Goal: Task Accomplishment & Management: Complete application form

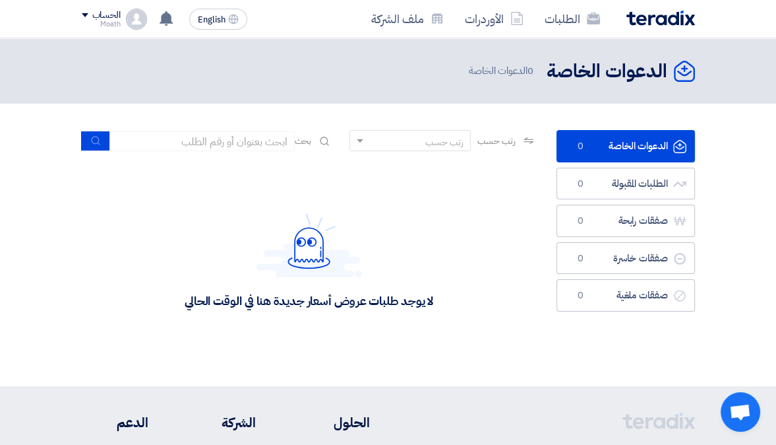
click at [117, 20] on div "Moath" at bounding box center [101, 23] width 39 height 7
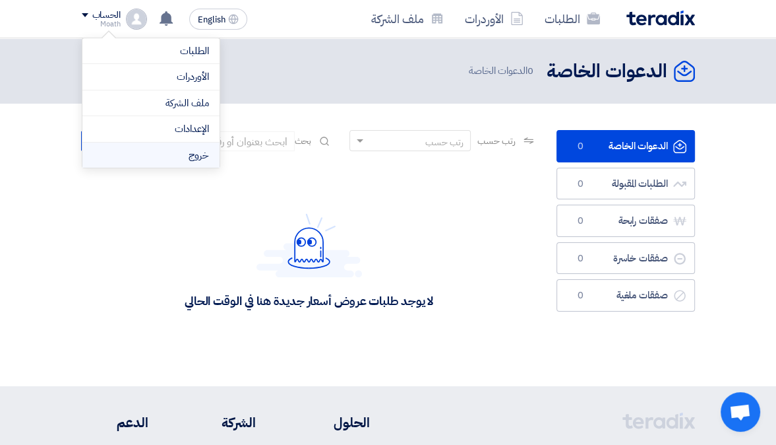
click at [167, 148] on li "خروج" at bounding box center [150, 155] width 137 height 26
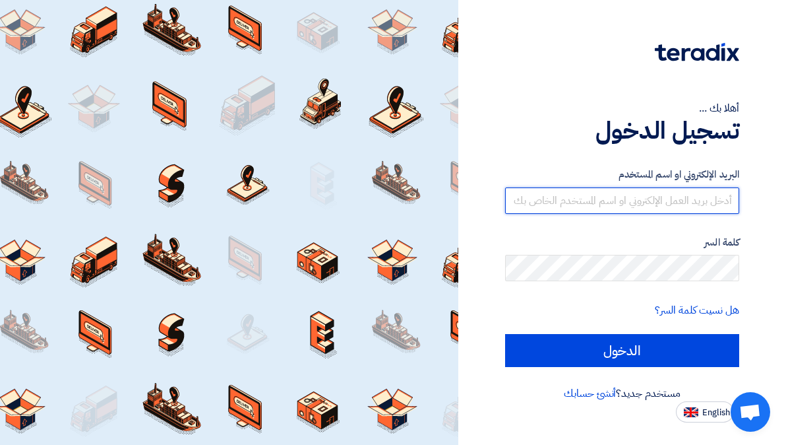
type input "[EMAIL_ADDRESS][DOMAIN_NAME]"
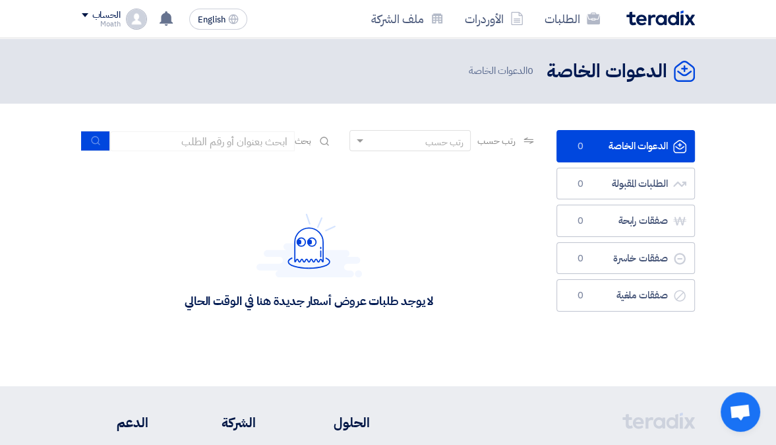
click at [97, 21] on div "الحساب" at bounding box center [106, 15] width 28 height 11
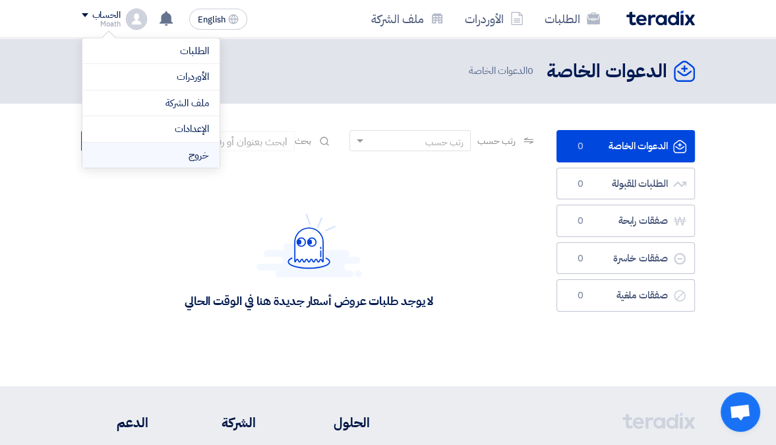
click at [135, 146] on li "خروج" at bounding box center [150, 155] width 137 height 26
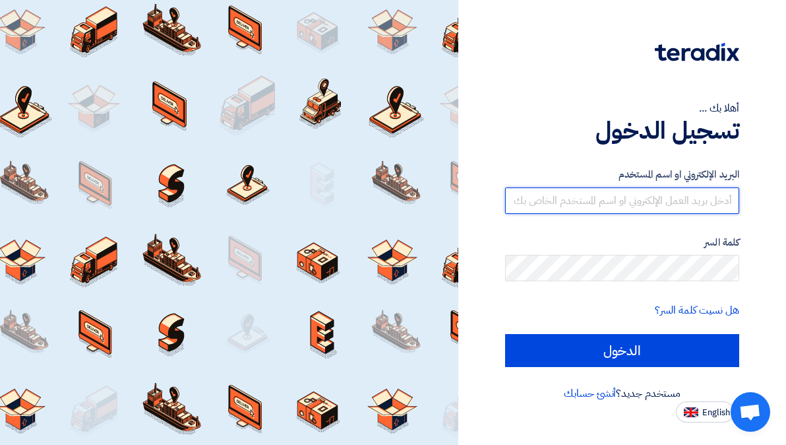
type input "[EMAIL_ADDRESS][DOMAIN_NAME]"
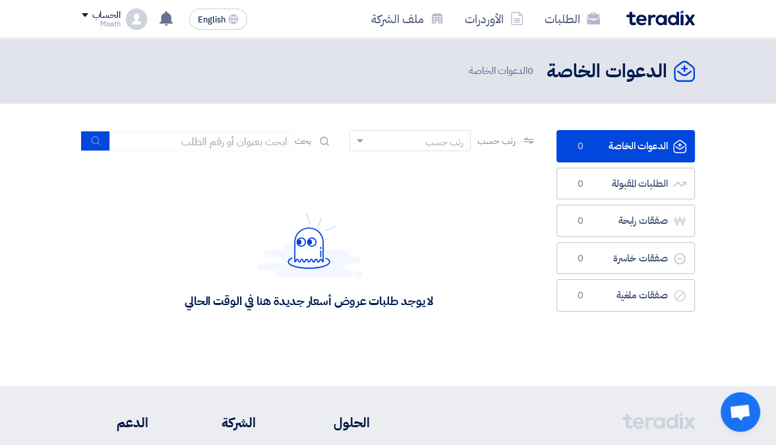
click at [104, 23] on div "Moath" at bounding box center [101, 23] width 39 height 7
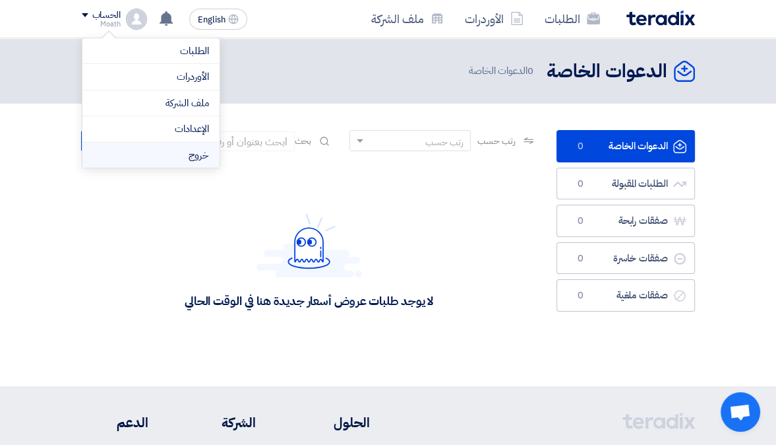
click at [131, 151] on li "خروج" at bounding box center [150, 155] width 137 height 26
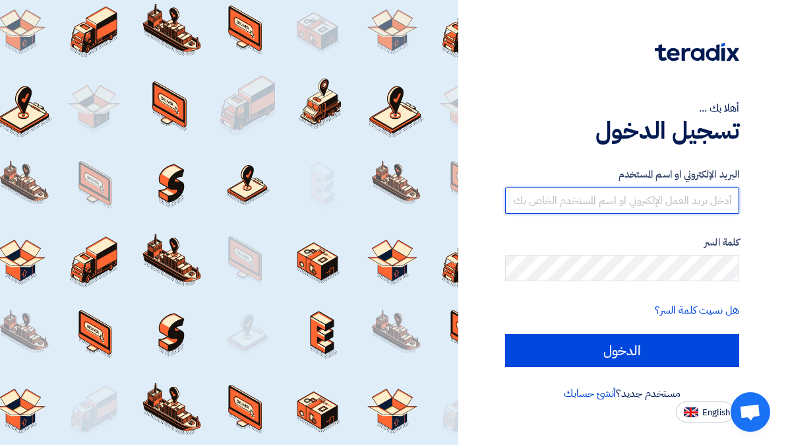
type input "[EMAIL_ADDRESS][DOMAIN_NAME]"
click at [653, 202] on input "[EMAIL_ADDRESS][DOMAIN_NAME]" at bounding box center [622, 200] width 234 height 26
click at [642, 202] on input "[EMAIL_ADDRESS][DOMAIN_NAME]" at bounding box center [622, 200] width 234 height 26
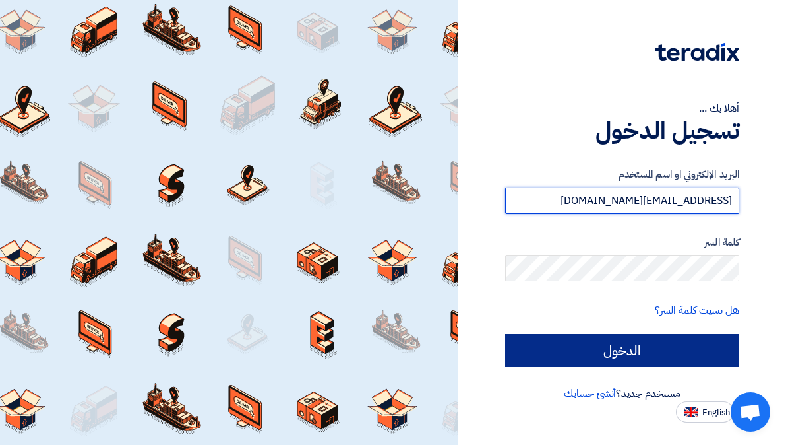
type input "[EMAIL_ADDRESS][DOMAIN_NAME]"
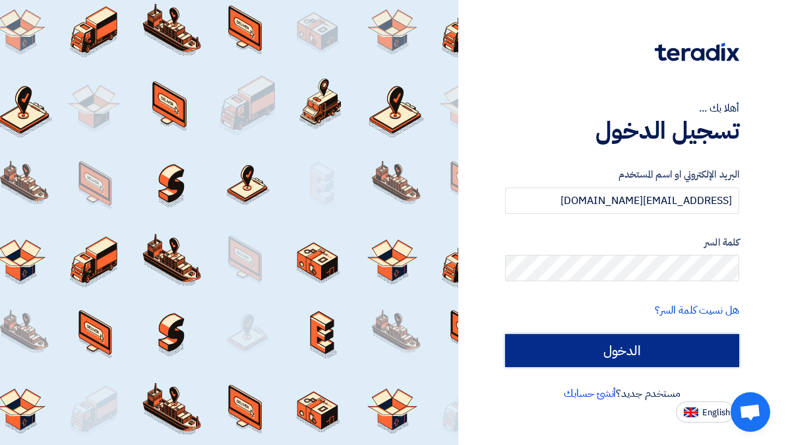
click at [625, 346] on input "الدخول" at bounding box center [622, 350] width 234 height 33
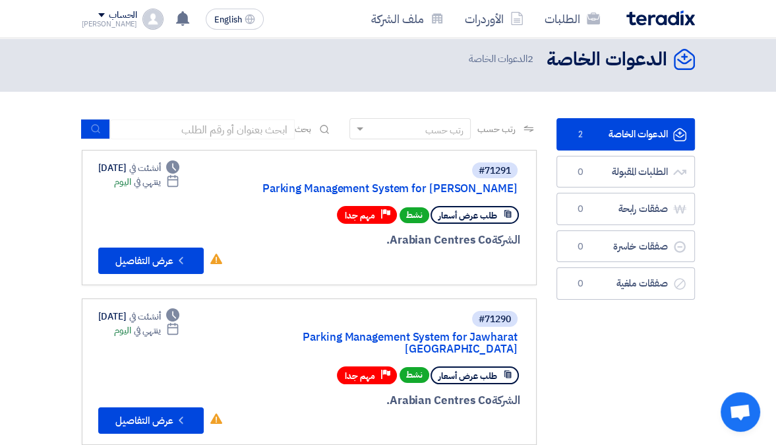
scroll to position [13, 0]
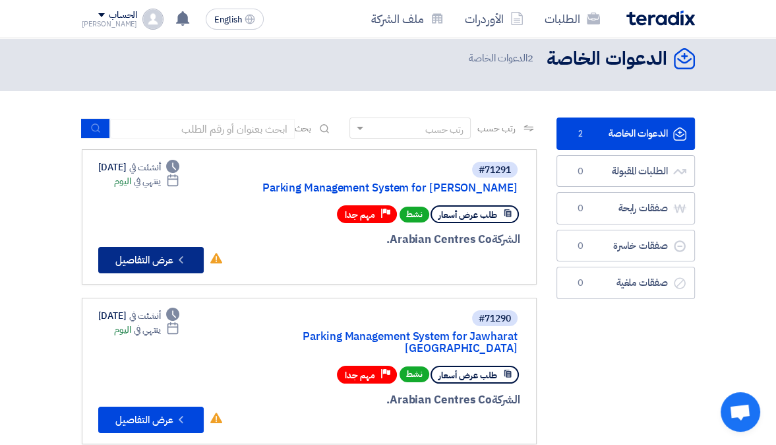
click at [175, 256] on icon "Check details" at bounding box center [181, 259] width 13 height 13
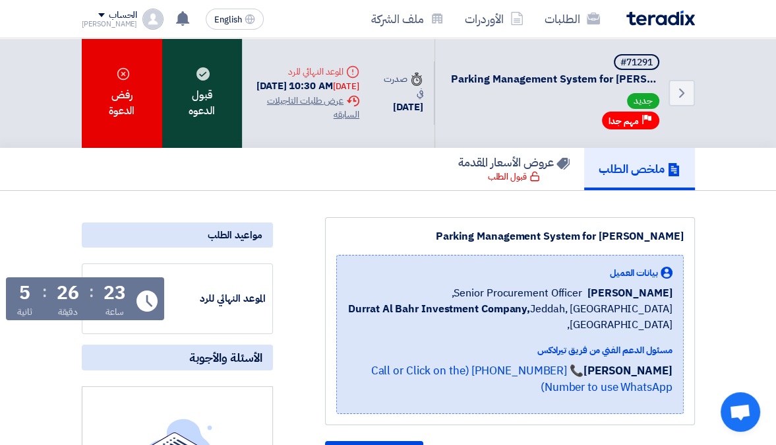
click at [208, 93] on div "قبول الدعوه" at bounding box center [202, 92] width 80 height 109
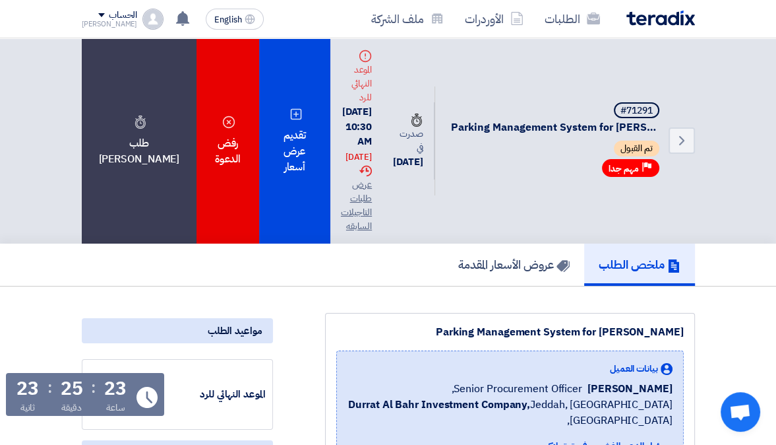
click at [648, 24] on img at bounding box center [661, 18] width 69 height 15
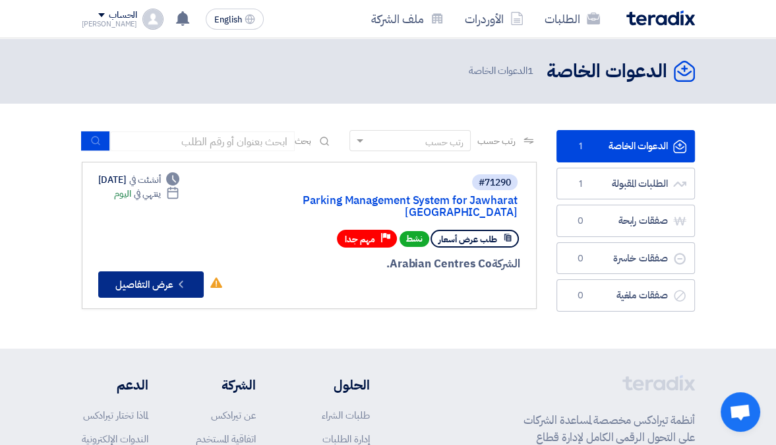
click at [166, 283] on button "Check details عرض التفاصيل" at bounding box center [151, 284] width 106 height 26
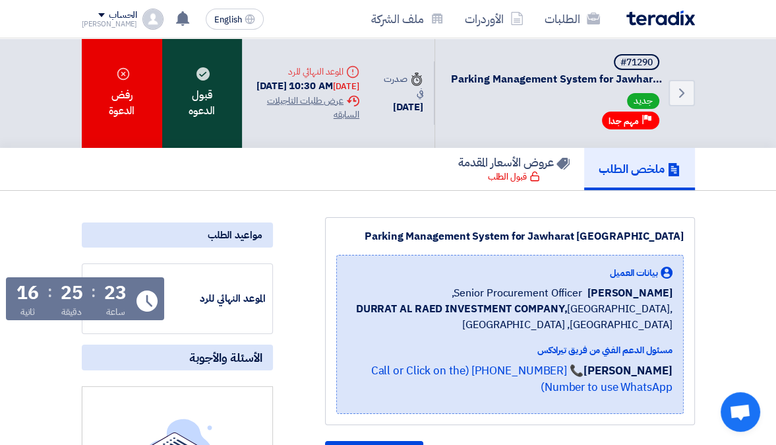
click at [207, 79] on div "قبول الدعوه" at bounding box center [202, 92] width 80 height 109
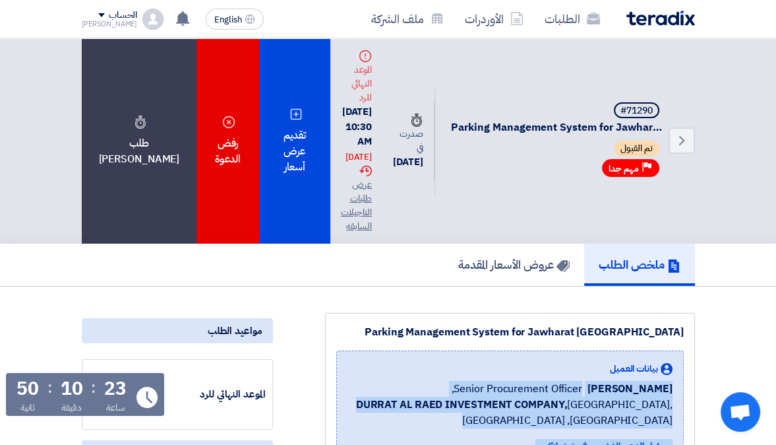
drag, startPoint x: 336, startPoint y: 267, endPoint x: 559, endPoint y: 429, distance: 275.7
click at [559, 429] on div "Parking Management System for Jawharat [GEOGRAPHIC_DATA] بيانات العميل [PERSON_…" at bounding box center [510, 417] width 370 height 208
drag, startPoint x: 559, startPoint y: 429, endPoint x: 554, endPoint y: 407, distance: 23.0
click at [514, 416] on div "بيانات العميل [PERSON_NAME] Senior Procurement Officer, DURRAT AL RAED INVESTME…" at bounding box center [510, 429] width 348 height 159
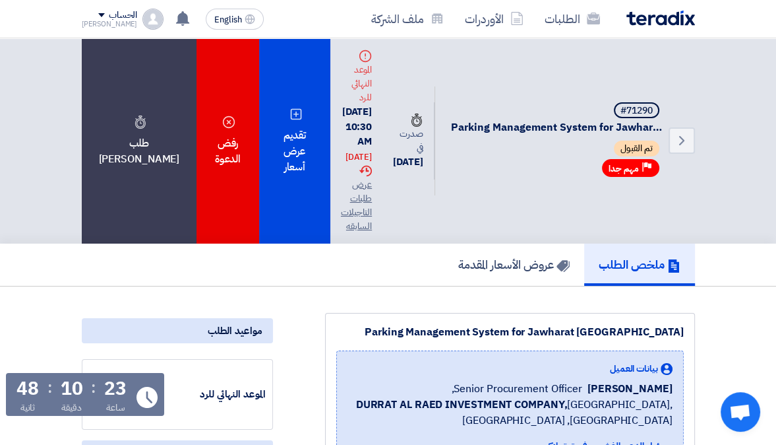
click at [514, 416] on div "بيانات العميل Hissa Alsubaie Senior Procurement Officer, DURRAT AL RAED INVESTM…" at bounding box center [510, 429] width 348 height 159
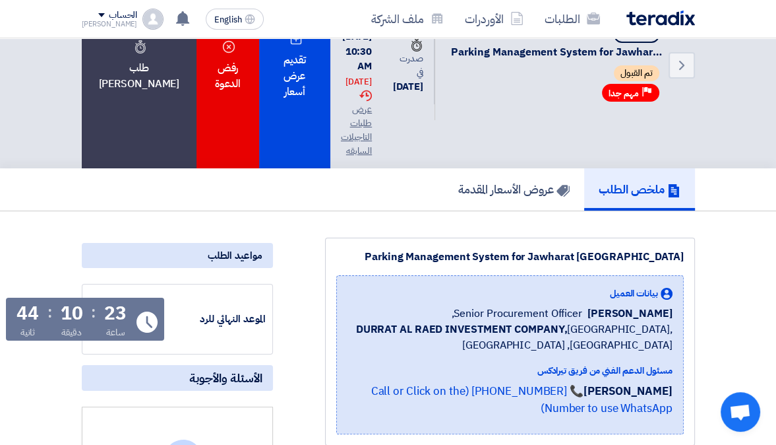
scroll to position [92, 0]
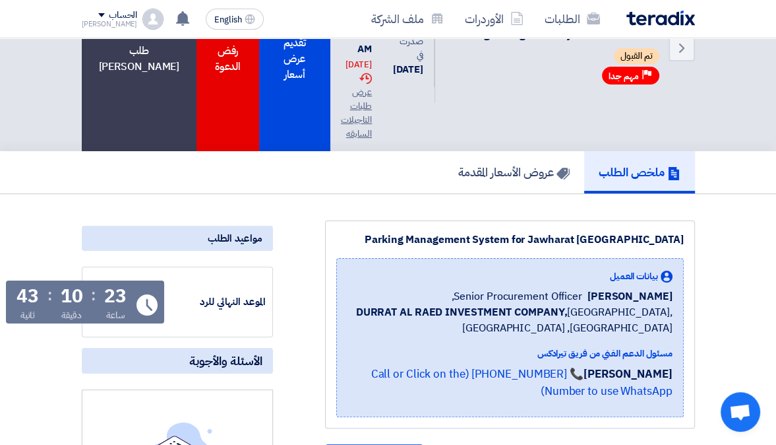
drag, startPoint x: 326, startPoint y: 230, endPoint x: 460, endPoint y: 361, distance: 187.9
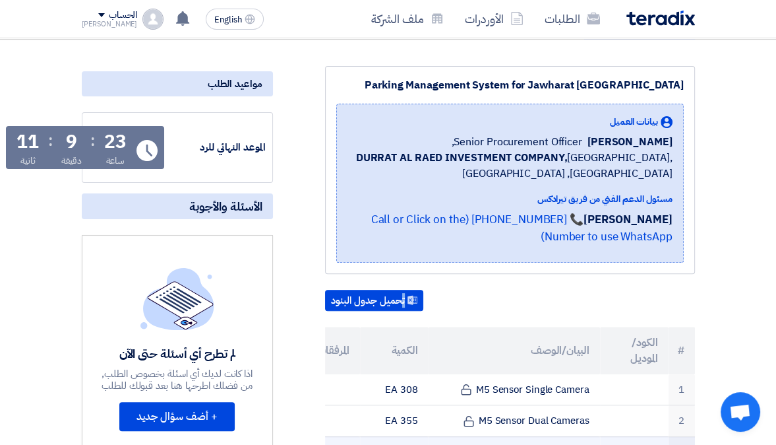
scroll to position [248, 0]
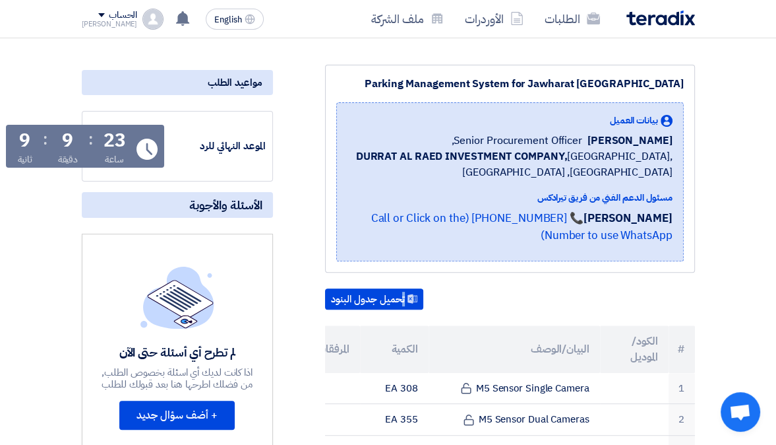
click at [514, 288] on div "تحميل جدول البنود" at bounding box center [510, 298] width 370 height 21
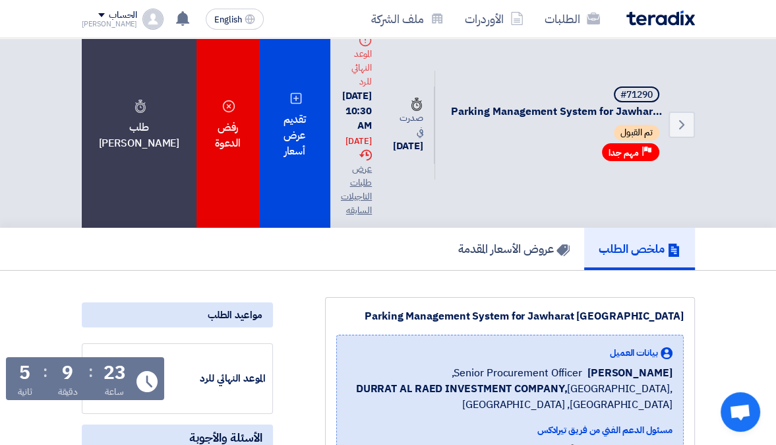
scroll to position [0, 0]
